Goal: Find specific page/section: Find specific page/section

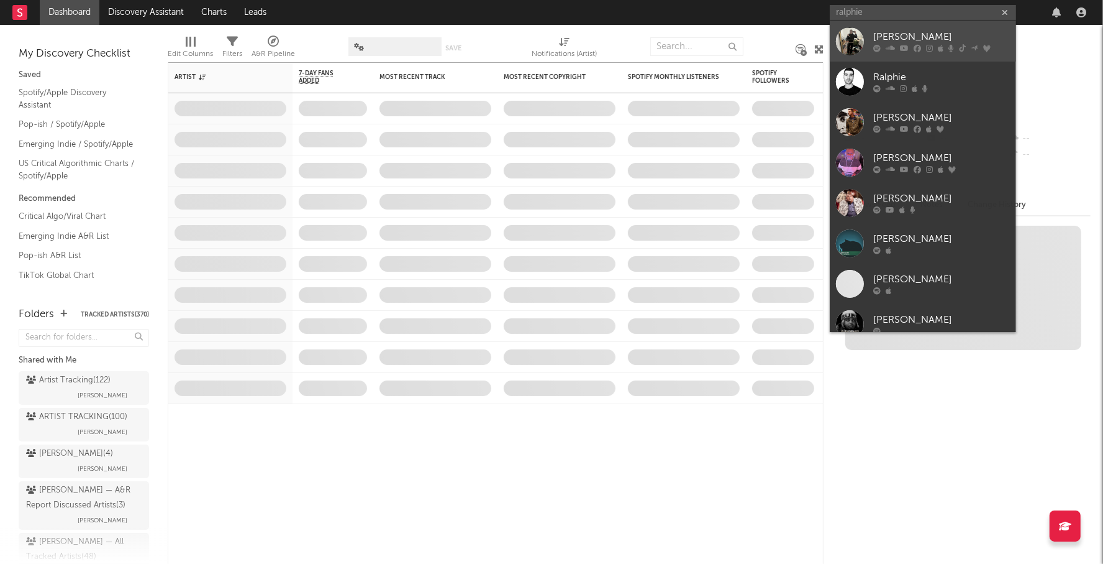
type input "ralphie"
click at [904, 29] on link "[PERSON_NAME]" at bounding box center [923, 41] width 186 height 40
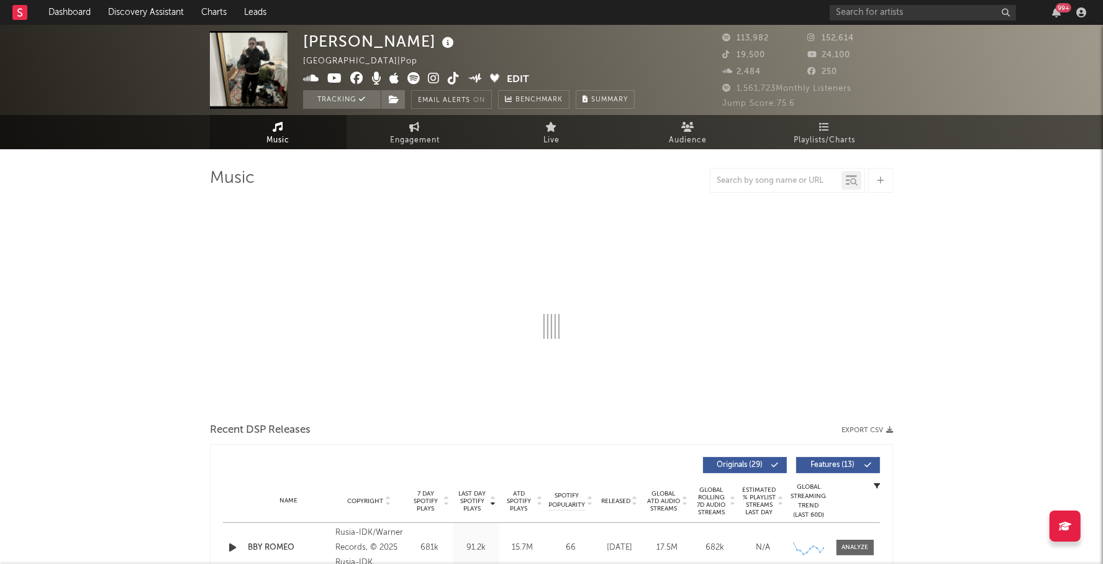
select select "6m"
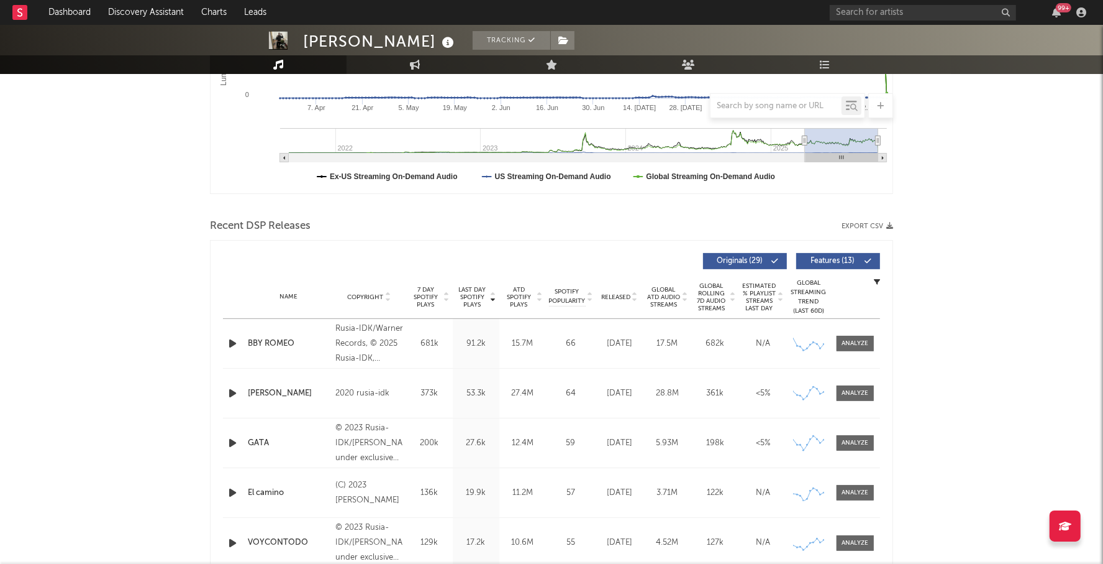
scroll to position [386, 0]
